Goal: Transaction & Acquisition: Download file/media

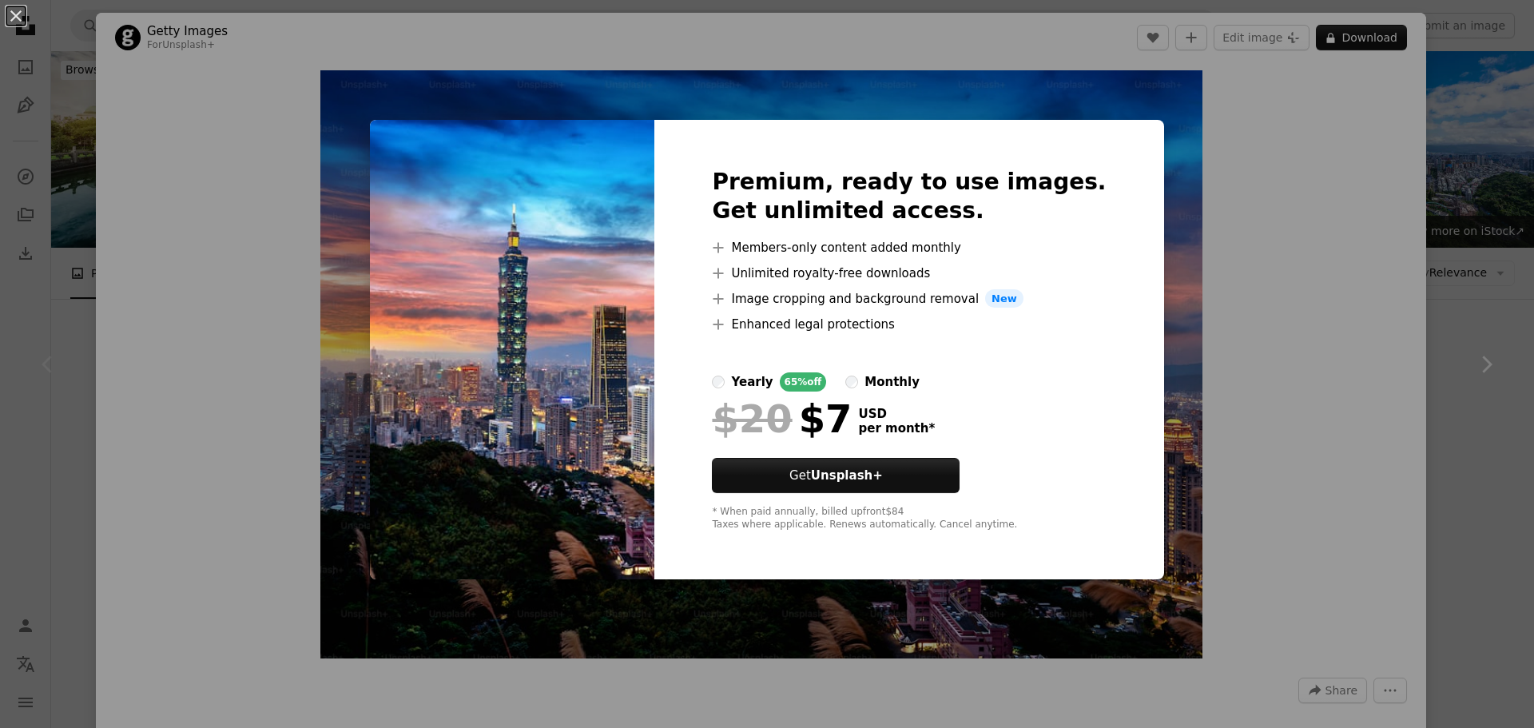
click at [1498, 227] on div "An X shape Premium, ready to use images. Get unlimited access. A plus sign Memb…" at bounding box center [767, 364] width 1534 height 728
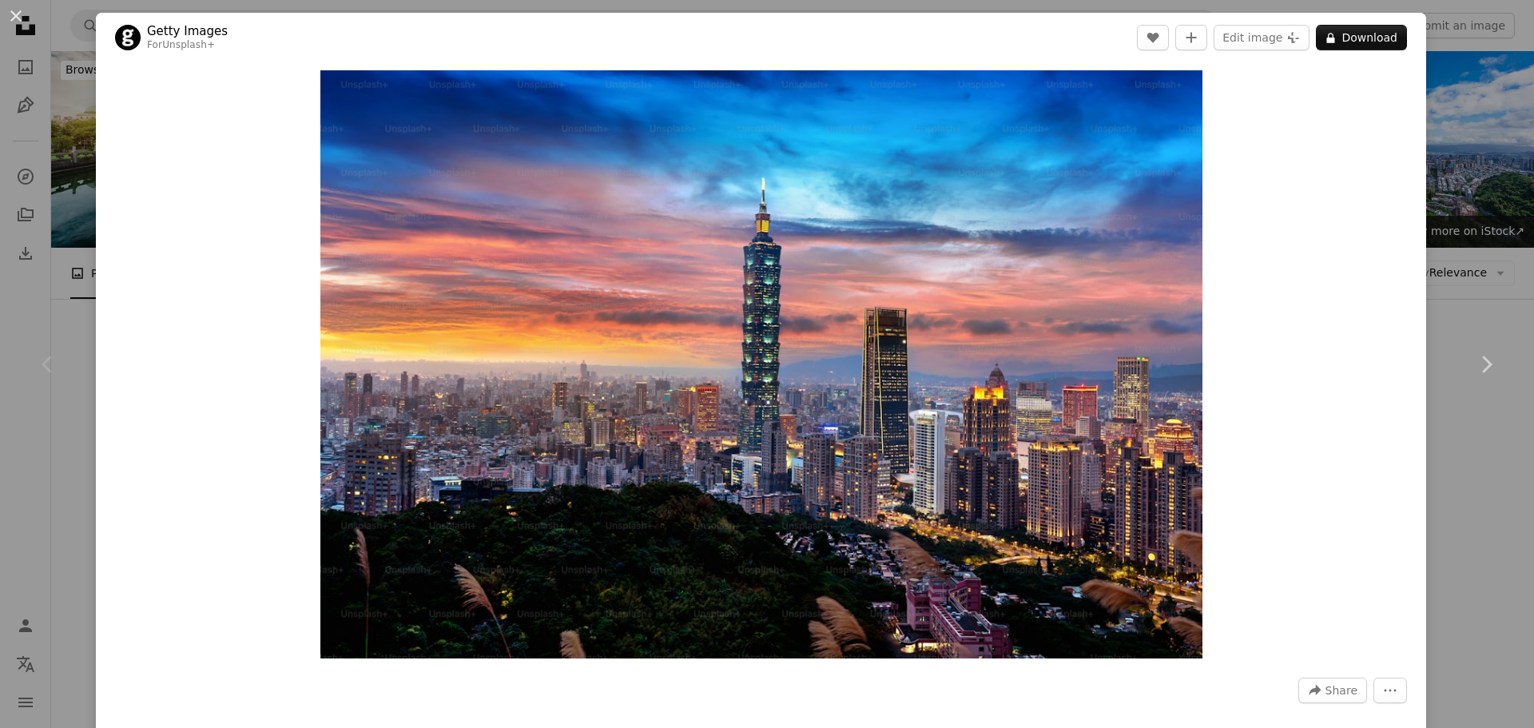
click at [1487, 220] on div "An X shape Chevron left Chevron right Getty Images For Unsplash+ A heart A plus…" at bounding box center [767, 364] width 1534 height 728
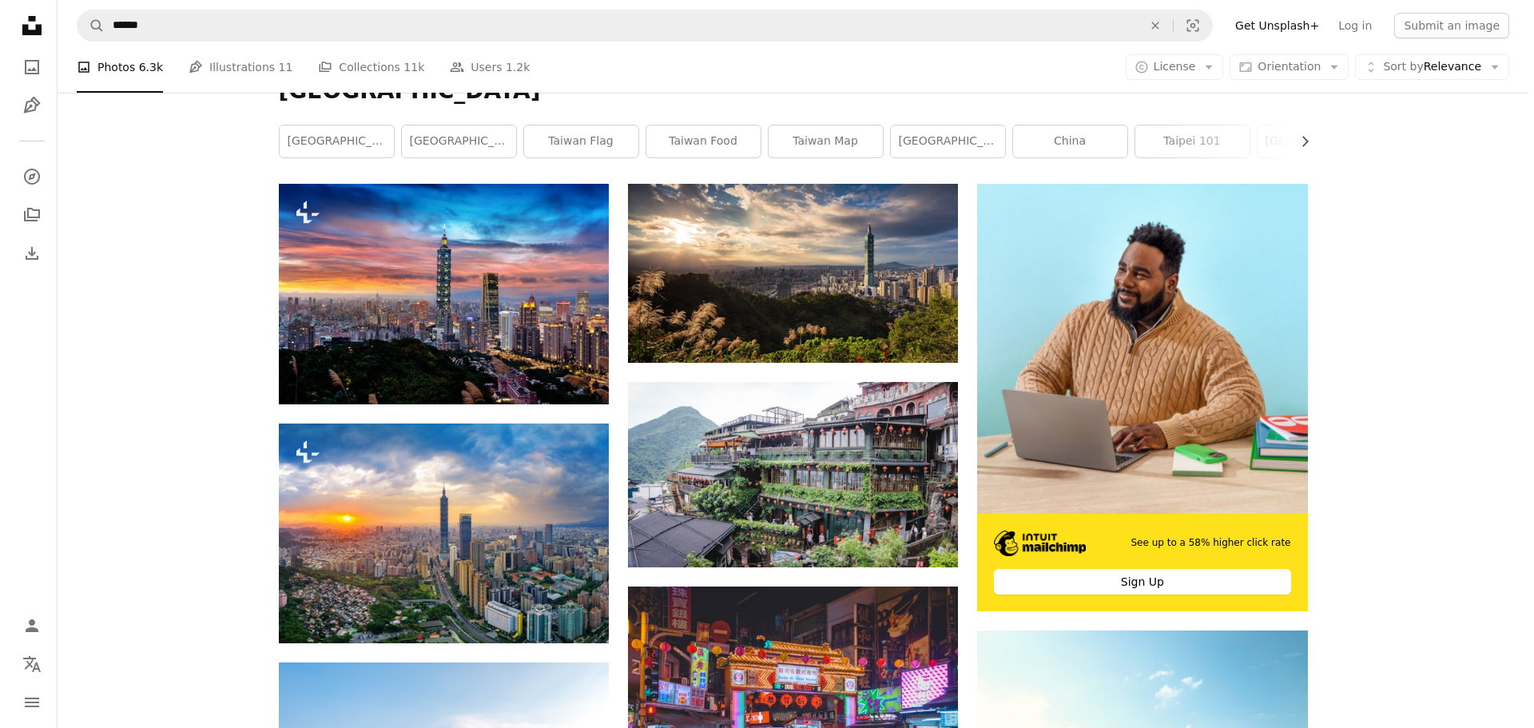
scroll to position [320, 0]
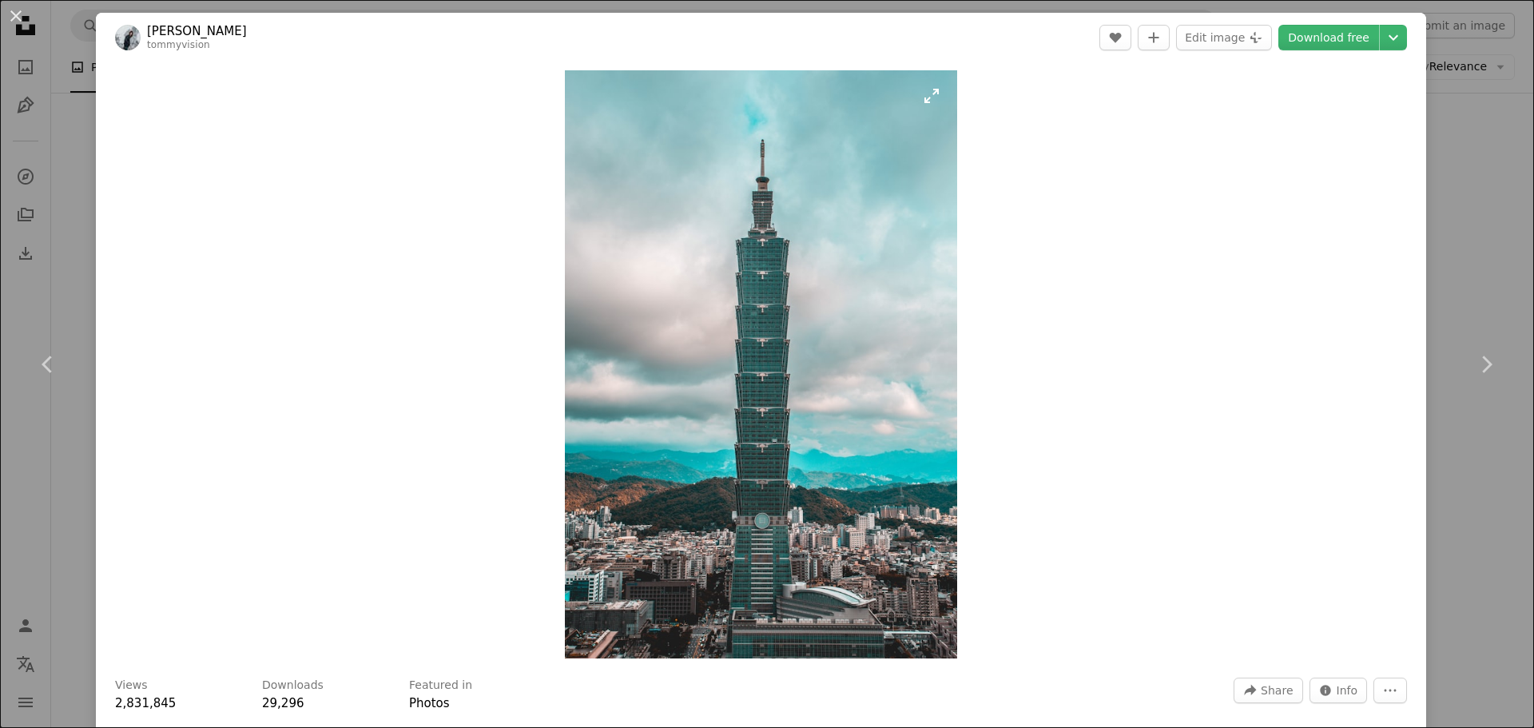
click at [744, 191] on img "Zoom in on this image" at bounding box center [761, 364] width 392 height 588
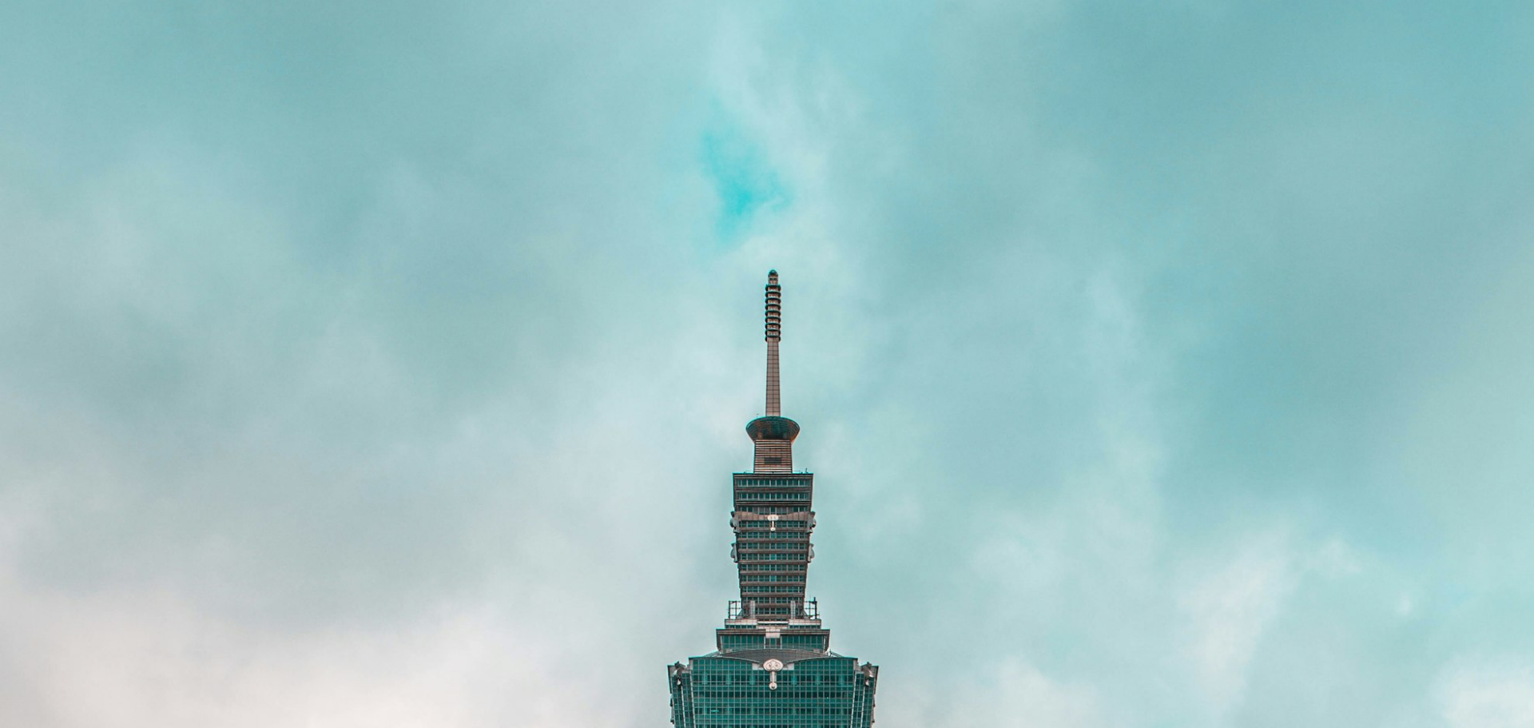
scroll to position [769, 0]
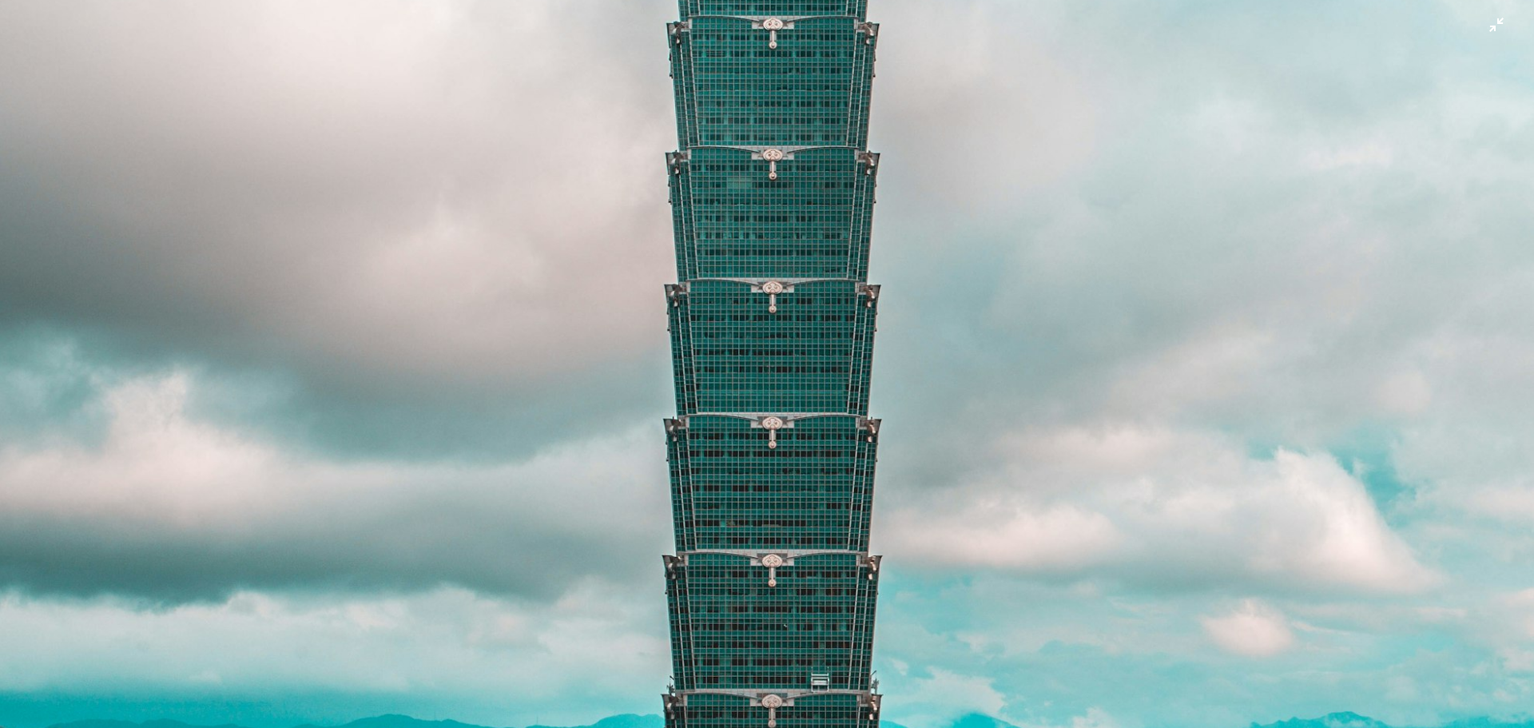
click at [916, 260] on img "Zoom out on this image" at bounding box center [766, 381] width 1535 height 2303
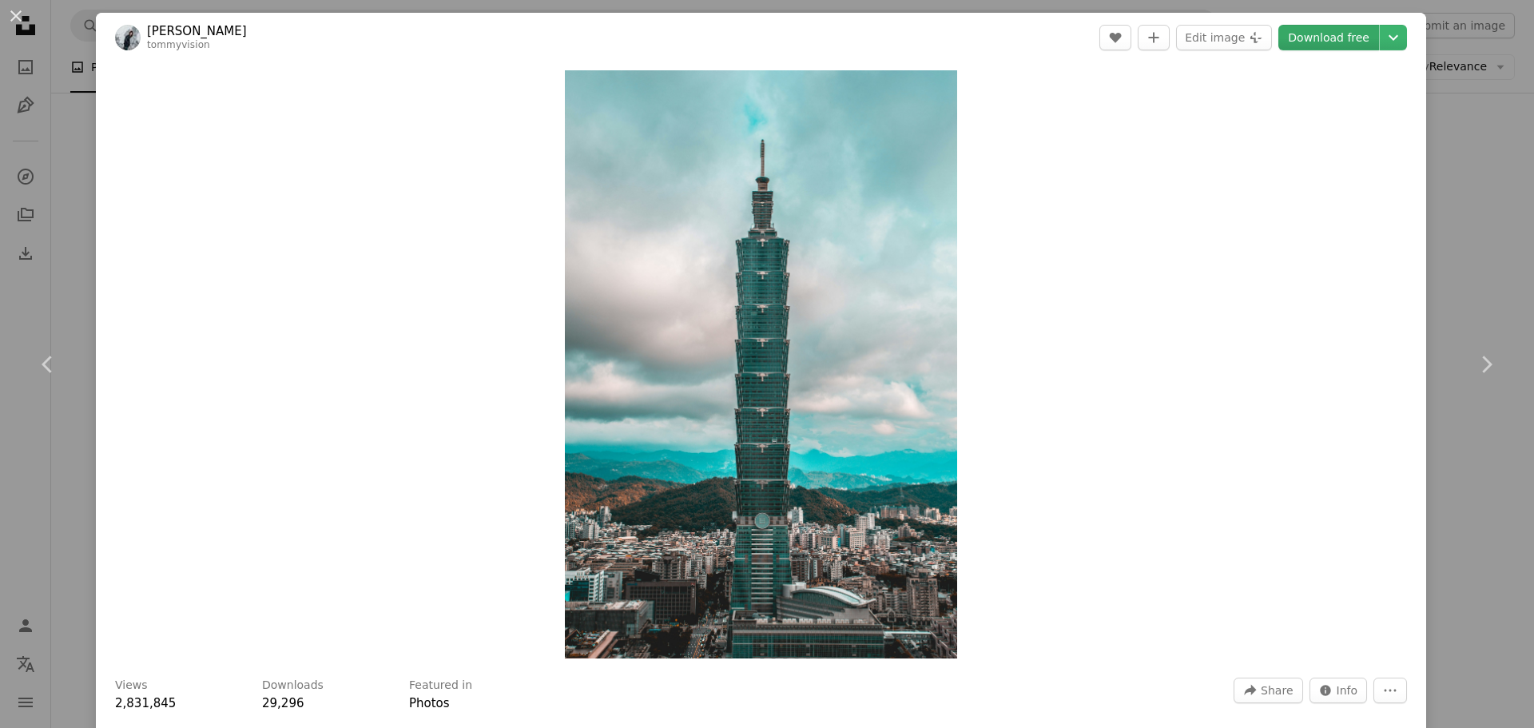
click at [1302, 44] on link "Download free" at bounding box center [1328, 38] width 101 height 26
